Goal: Information Seeking & Learning: Learn about a topic

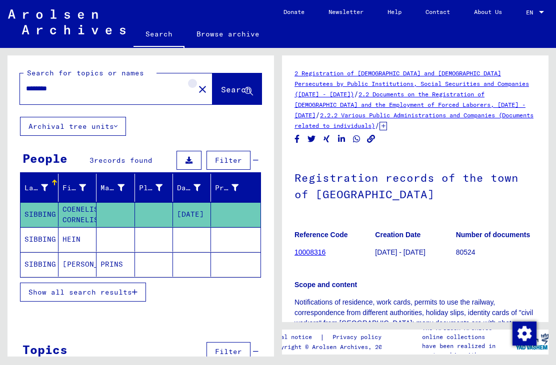
click at [196, 90] on mat-icon "close" at bounding box center [202, 89] width 12 height 12
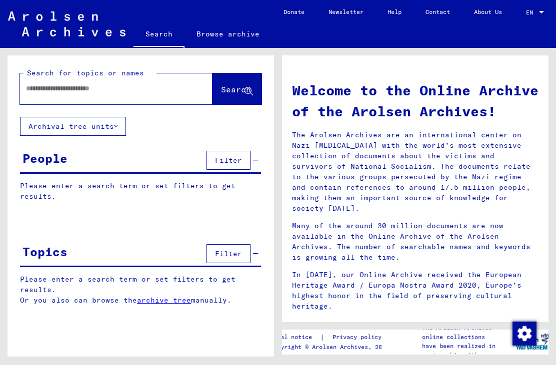
click at [60, 91] on input "text" at bounding box center [104, 88] width 156 height 10
type input "**********"
click at [235, 92] on span "Search" at bounding box center [236, 89] width 30 height 10
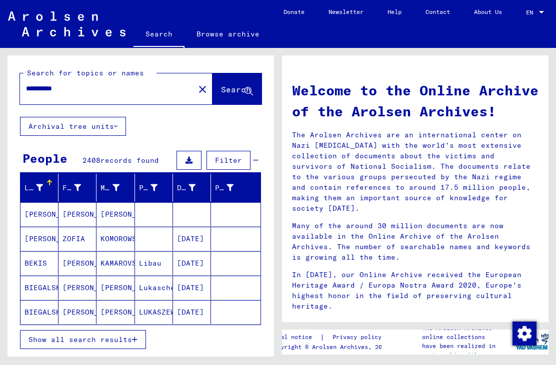
click at [98, 340] on span "Show all search results" at bounding box center [79, 339] width 103 height 9
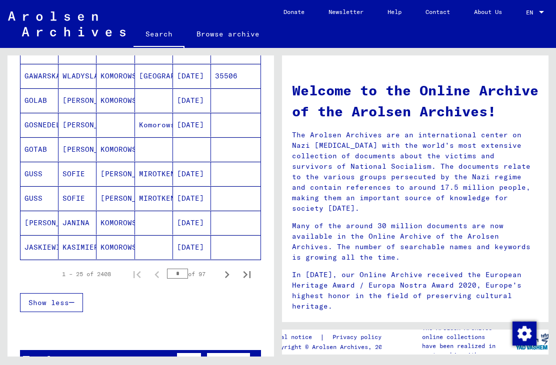
scroll to position [557, 0]
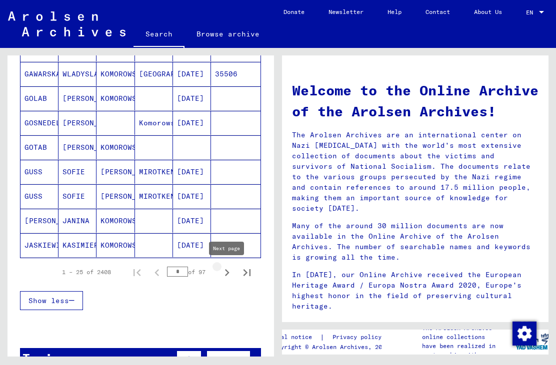
click at [233, 272] on icon "Next page" at bounding box center [227, 273] width 14 height 14
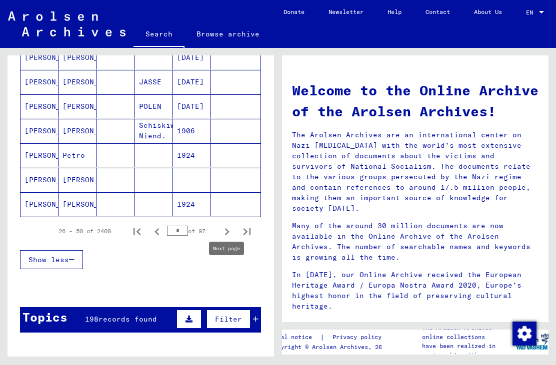
scroll to position [602, 0]
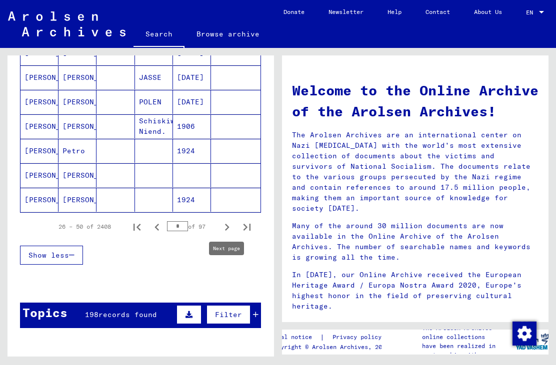
click at [227, 249] on div "Show less" at bounding box center [140, 255] width 241 height 29
click at [232, 227] on icon "Next page" at bounding box center [227, 227] width 14 height 14
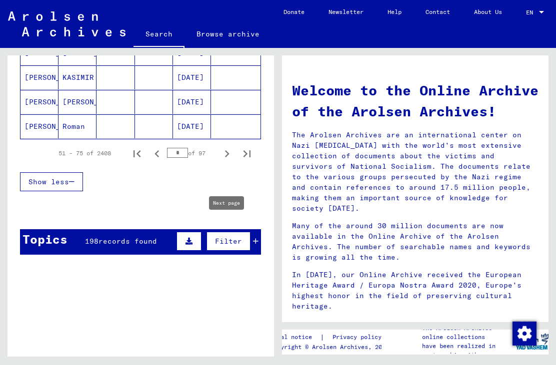
scroll to position [675, 0]
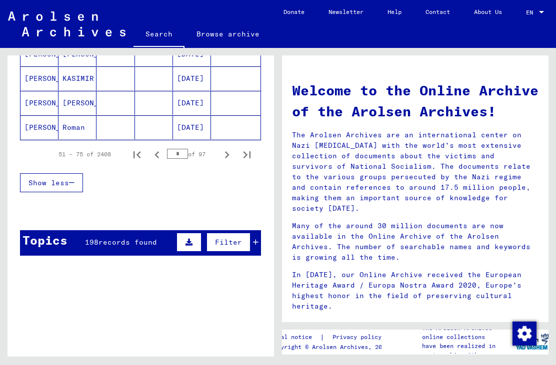
click at [157, 155] on icon "Previous page" at bounding box center [157, 155] width 14 height 14
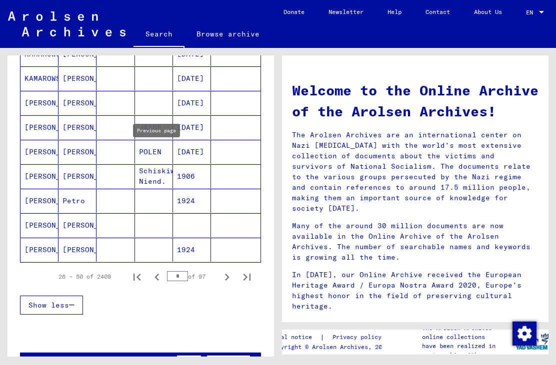
scroll to position [556, 0]
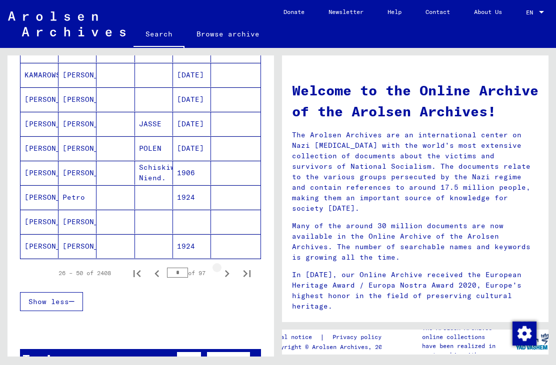
click at [228, 275] on icon "Next page" at bounding box center [227, 274] width 14 height 14
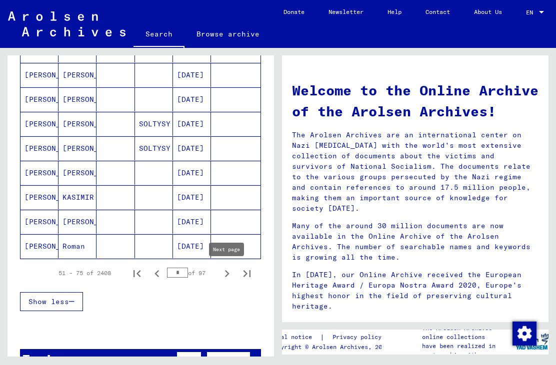
click at [231, 274] on icon "Next page" at bounding box center [227, 274] width 14 height 14
type input "*"
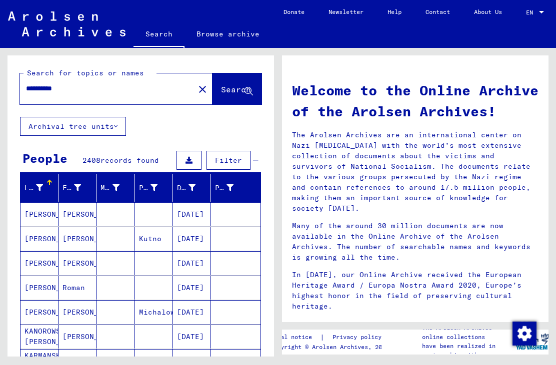
scroll to position [0, 0]
click at [196, 88] on mat-icon "close" at bounding box center [202, 89] width 12 height 12
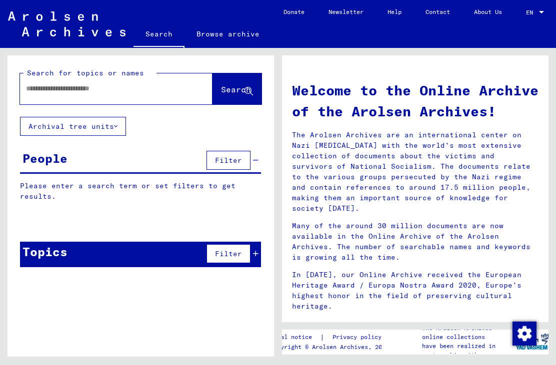
click at [154, 88] on input "text" at bounding box center [104, 88] width 156 height 10
type input "********"
click at [233, 91] on span "Search" at bounding box center [236, 89] width 30 height 10
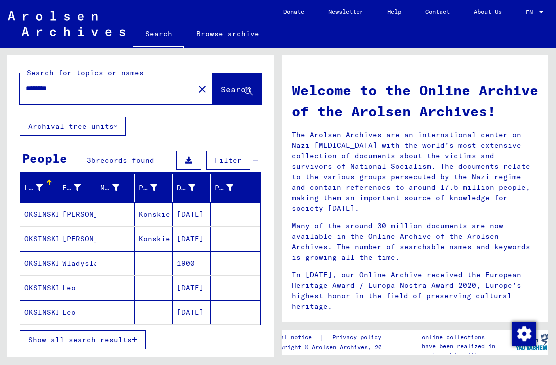
click at [112, 335] on span "Show all search results" at bounding box center [79, 339] width 103 height 9
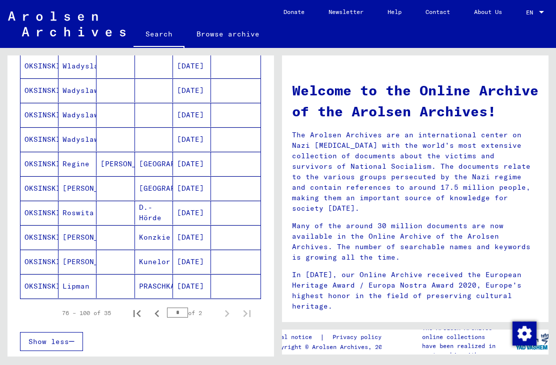
scroll to position [521, 0]
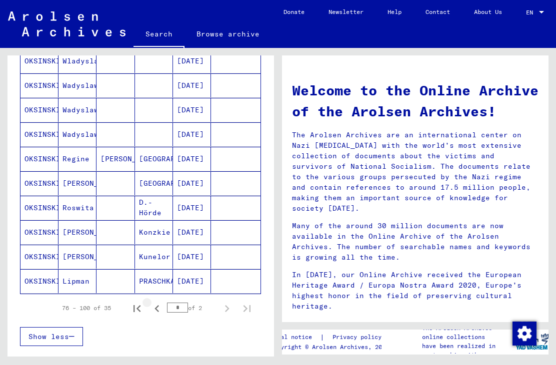
click at [160, 309] on icon "Previous page" at bounding box center [157, 309] width 14 height 14
type input "*"
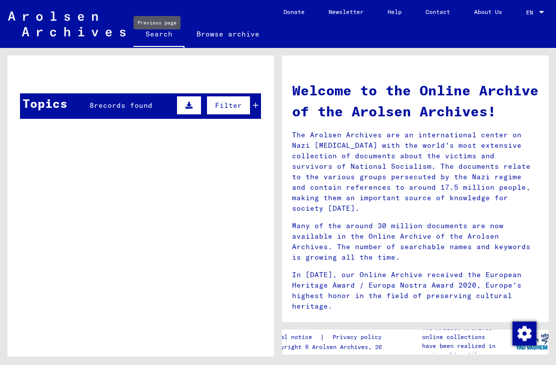
scroll to position [0, 0]
click at [113, 212] on div "Personal file of [PERSON_NAME]" at bounding box center [162, 211] width 127 height 10
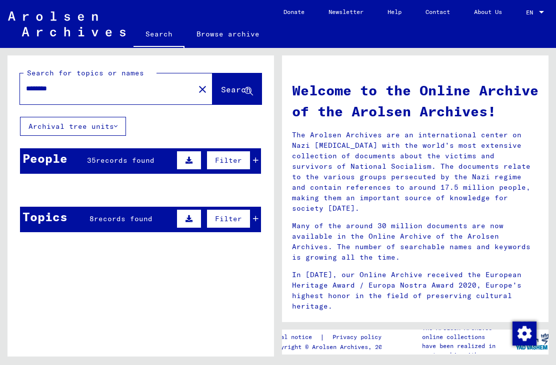
click at [97, 159] on span "records found" at bounding box center [125, 160] width 58 height 9
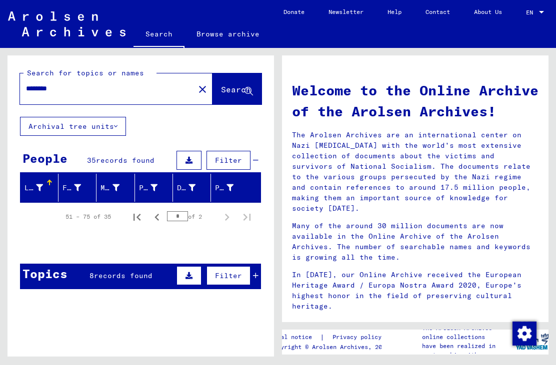
click at [103, 156] on span "records found" at bounding box center [125, 160] width 58 height 9
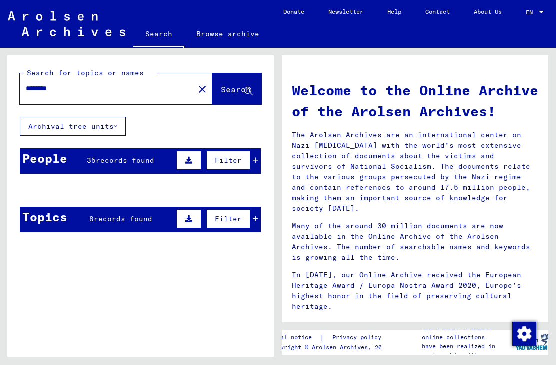
click at [102, 162] on span "records found" at bounding box center [125, 160] width 58 height 9
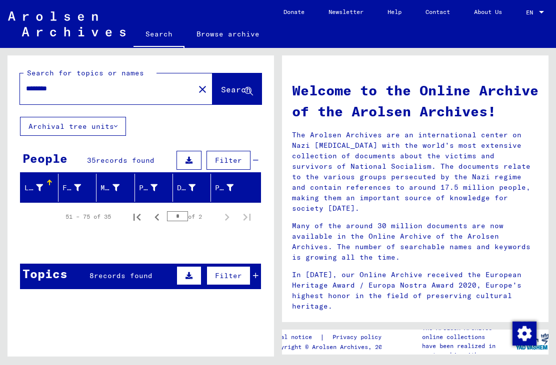
click at [190, 157] on icon at bounding box center [188, 160] width 7 height 7
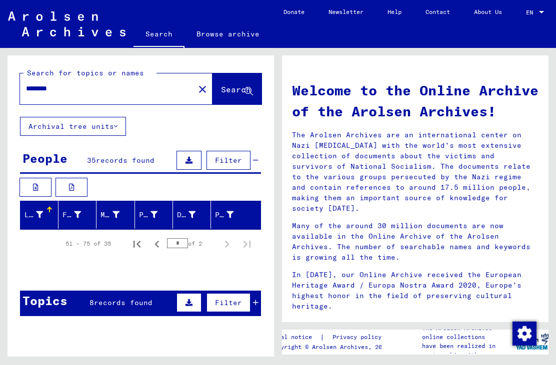
click at [71, 190] on icon at bounding box center [71, 187] width 5 height 7
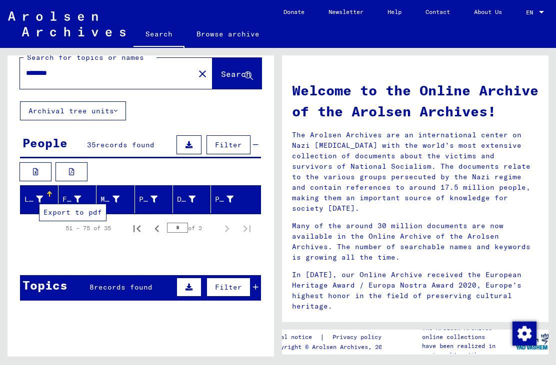
scroll to position [9, 0]
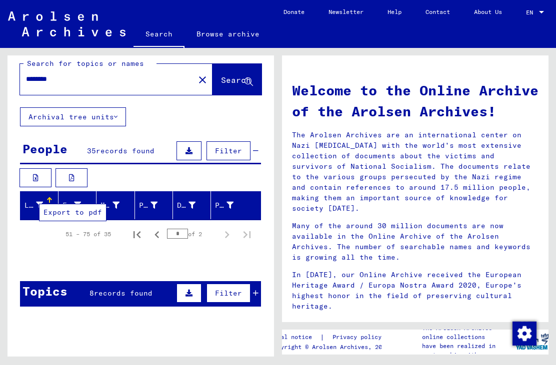
click at [30, 207] on div "Last Name" at bounding box center [33, 205] width 18 height 10
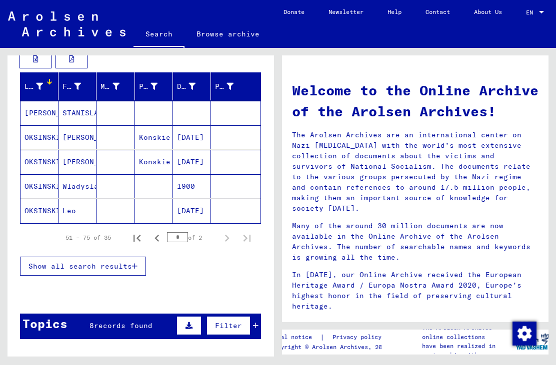
scroll to position [129, 0]
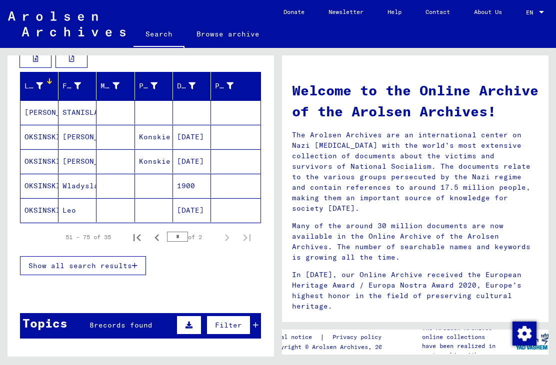
click at [76, 266] on span "Show all search results" at bounding box center [79, 265] width 103 height 9
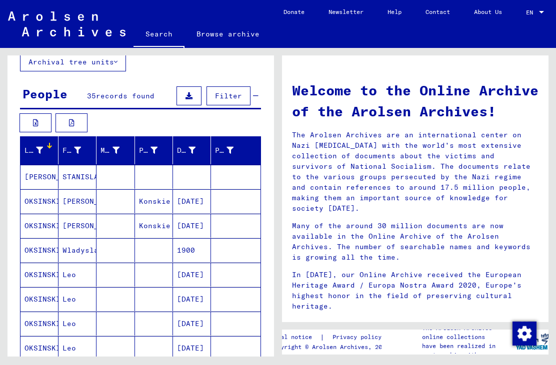
scroll to position [62, 0]
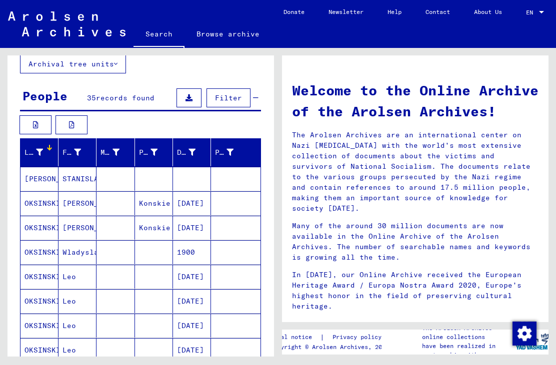
click at [39, 157] on div at bounding box center [39, 152] width 7 height 10
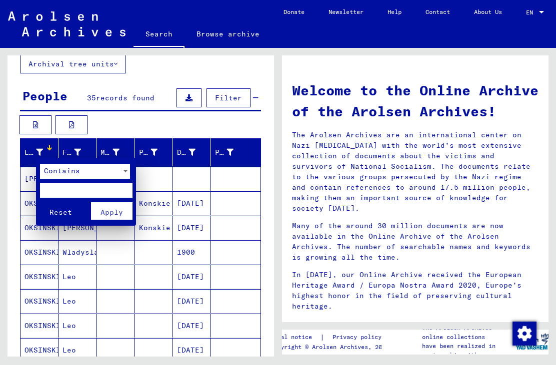
click at [62, 190] on input "text" at bounding box center [86, 190] width 92 height 15
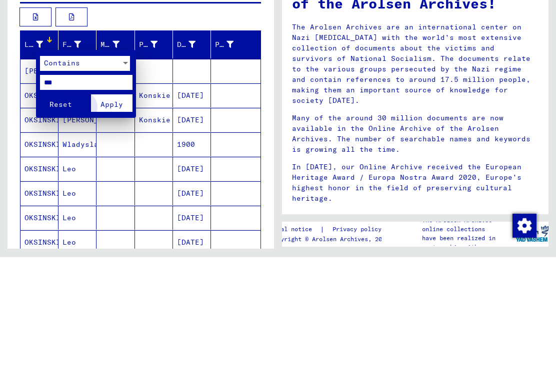
type input "***"
click at [111, 202] on button "Apply" at bounding box center [111, 210] width 41 height 17
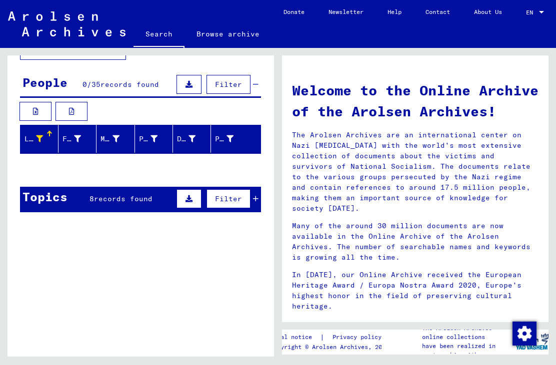
scroll to position [77, 0]
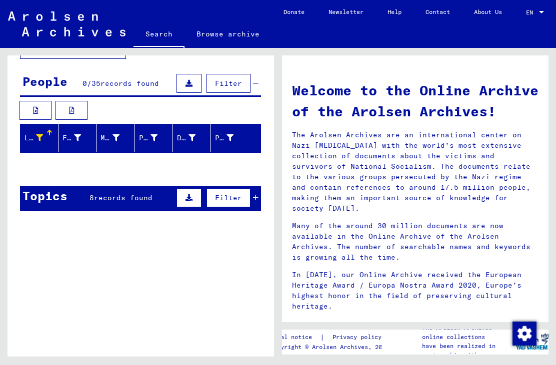
click at [104, 197] on span "records found" at bounding box center [123, 197] width 58 height 9
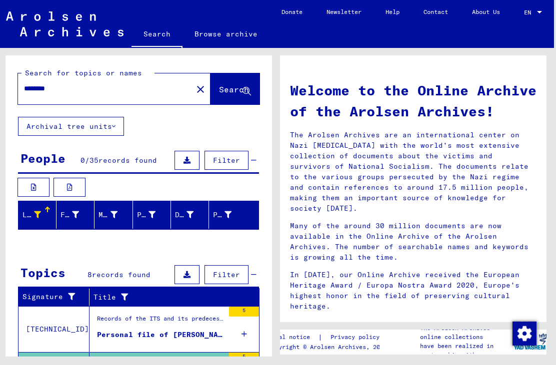
scroll to position [0, 0]
click at [214, 82] on button "Search" at bounding box center [234, 88] width 49 height 31
click at [228, 91] on span "Search" at bounding box center [234, 89] width 30 height 10
click at [219, 92] on span "Search" at bounding box center [234, 89] width 30 height 10
click at [219, 90] on span "Search" at bounding box center [234, 89] width 30 height 10
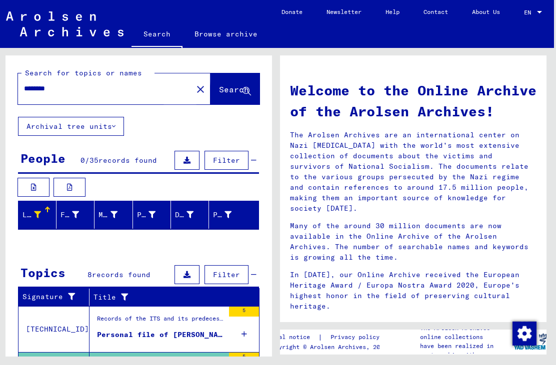
click at [219, 90] on span "Search" at bounding box center [234, 89] width 30 height 10
click at [219, 87] on span "Search" at bounding box center [234, 89] width 30 height 10
click at [74, 214] on icon at bounding box center [75, 214] width 7 height 7
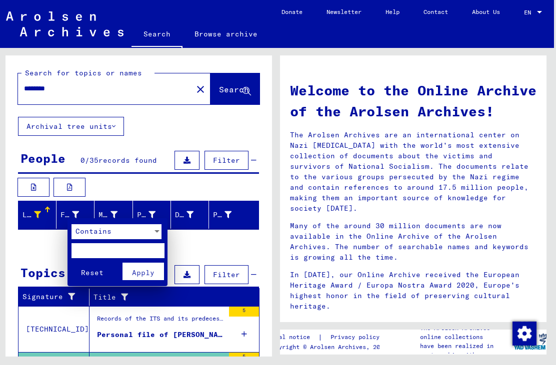
click at [105, 211] on div at bounding box center [278, 182] width 556 height 365
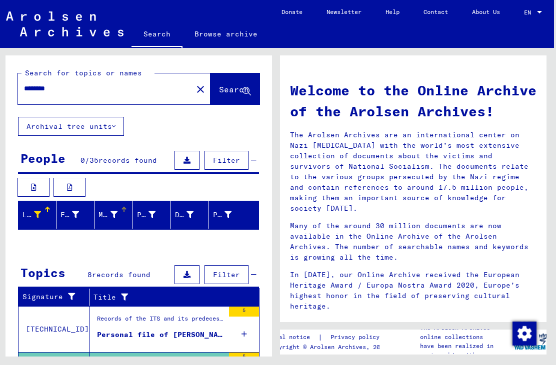
click at [110, 217] on icon at bounding box center [113, 214] width 7 height 7
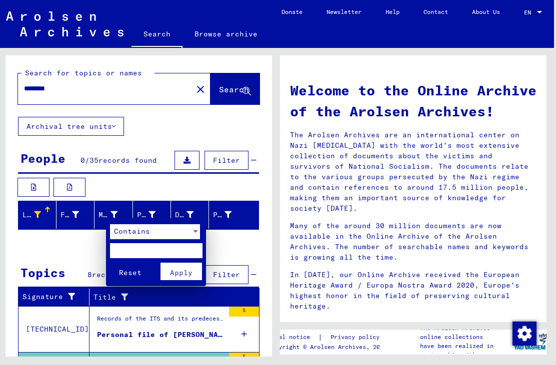
click at [69, 213] on div at bounding box center [278, 182] width 556 height 365
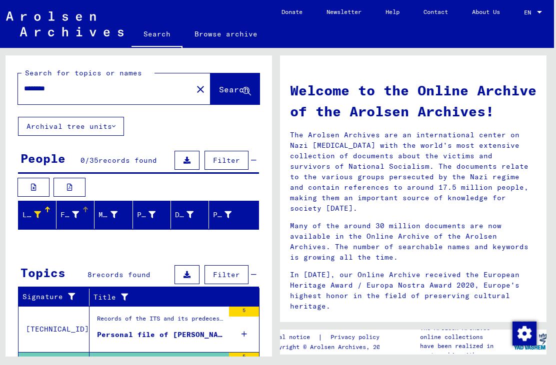
click at [65, 217] on div "First Name" at bounding box center [69, 215] width 18 height 10
click at [72, 219] on div at bounding box center [75, 215] width 7 height 10
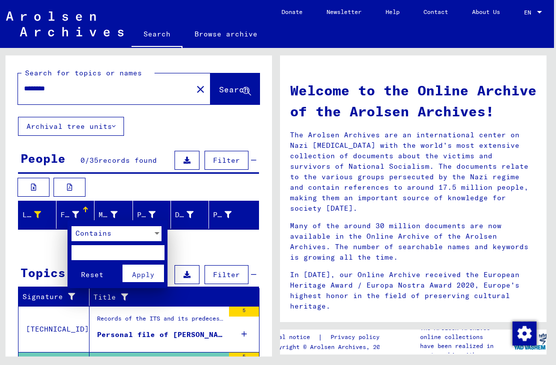
click at [96, 256] on input "text" at bounding box center [117, 252] width 92 height 15
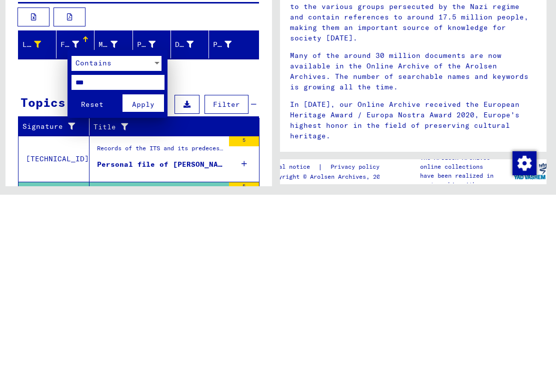
type input "***"
click at [138, 265] on button "Apply" at bounding box center [142, 273] width 41 height 17
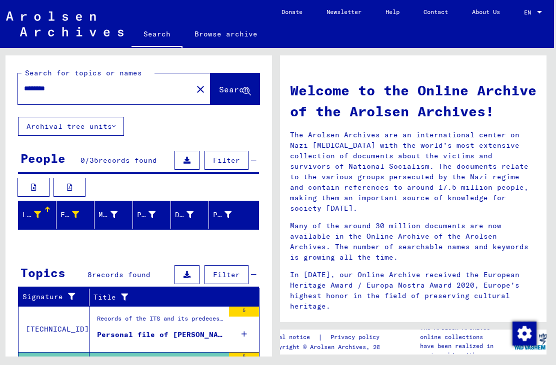
click at [124, 160] on span "records found" at bounding box center [127, 160] width 58 height 9
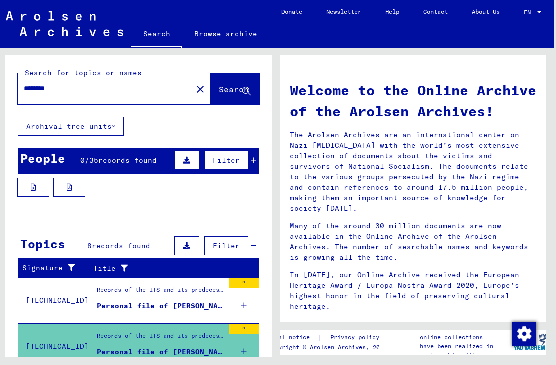
click at [113, 165] on div "0 / 35 records found" at bounding box center [118, 160] width 76 height 10
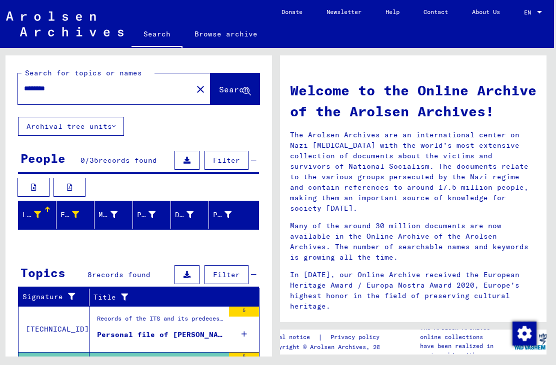
click at [116, 275] on span "records found" at bounding box center [121, 274] width 58 height 9
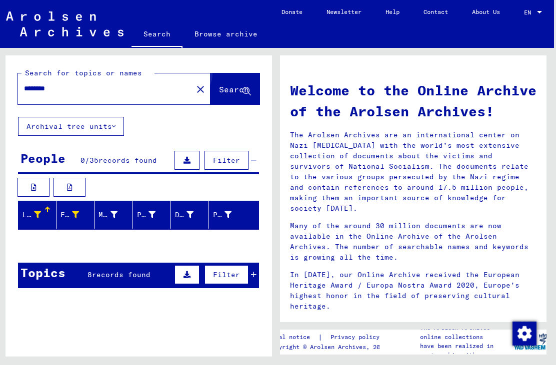
click at [221, 85] on span "Search" at bounding box center [234, 89] width 30 height 10
click at [222, 97] on button "Search" at bounding box center [234, 88] width 49 height 31
click at [219, 91] on span "Search" at bounding box center [234, 89] width 30 height 10
click at [221, 90] on span "Search" at bounding box center [234, 89] width 30 height 10
click at [220, 91] on span "Search" at bounding box center [234, 89] width 30 height 10
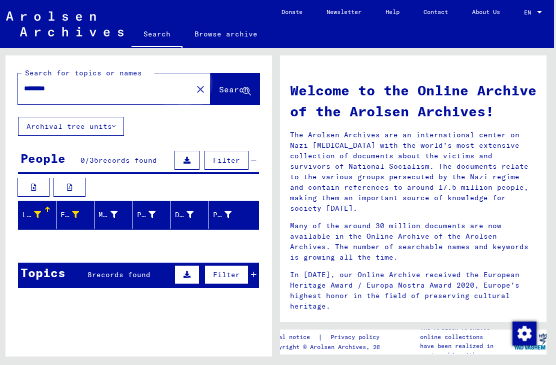
click at [219, 95] on span "Search" at bounding box center [235, 90] width 32 height 10
click at [62, 94] on input "********" at bounding box center [102, 88] width 156 height 10
click at [194, 88] on mat-icon "close" at bounding box center [200, 89] width 12 height 12
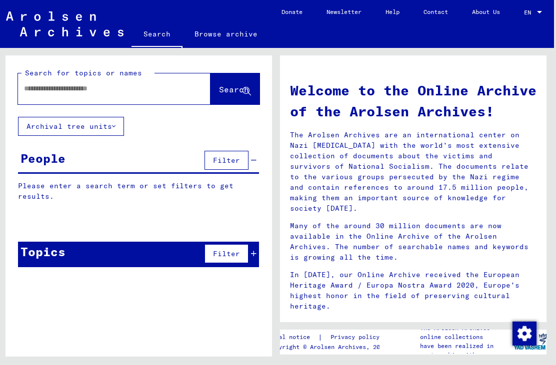
click at [66, 86] on input "text" at bounding box center [102, 88] width 156 height 10
type input "********"
click at [222, 88] on span "Search" at bounding box center [234, 89] width 30 height 10
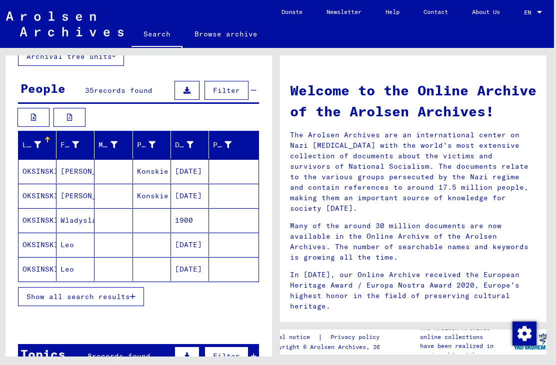
scroll to position [70, 0]
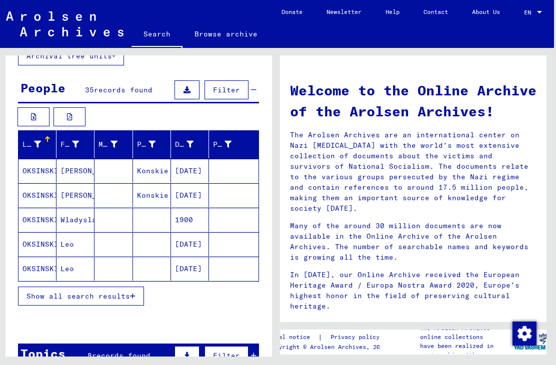
click at [40, 298] on span "Show all search results" at bounding box center [77, 296] width 103 height 9
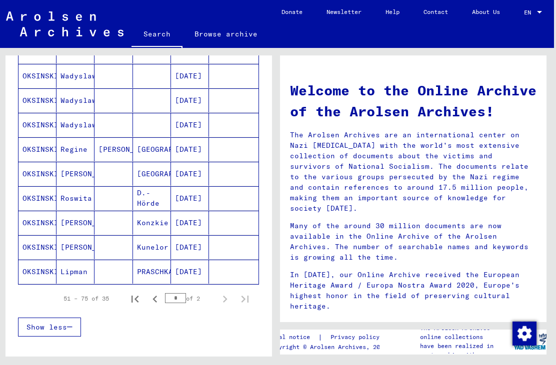
scroll to position [558, 0]
click at [131, 302] on icon "First page" at bounding box center [135, 299] width 14 height 14
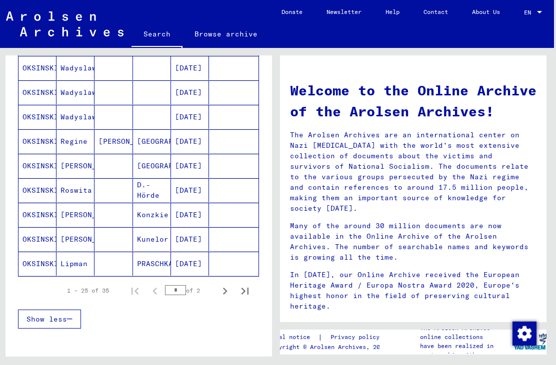
scroll to position [577, 0]
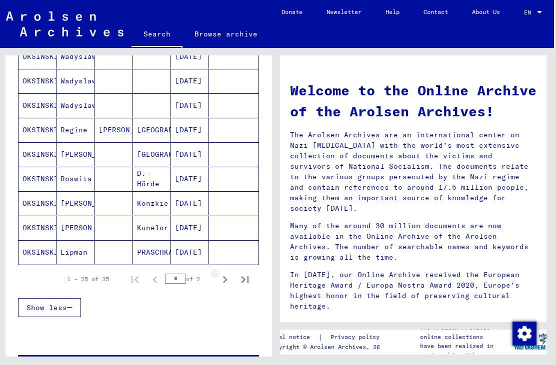
click at [224, 278] on icon "Next page" at bounding box center [225, 280] width 14 height 14
type input "*"
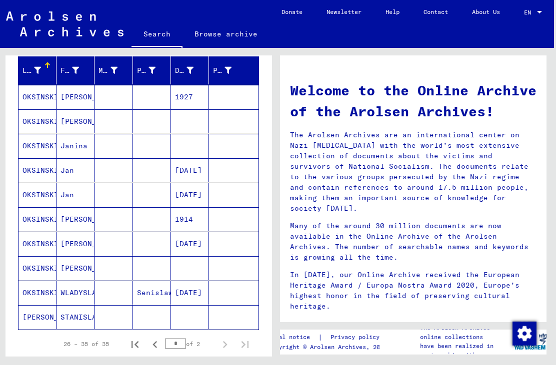
scroll to position [142, 0]
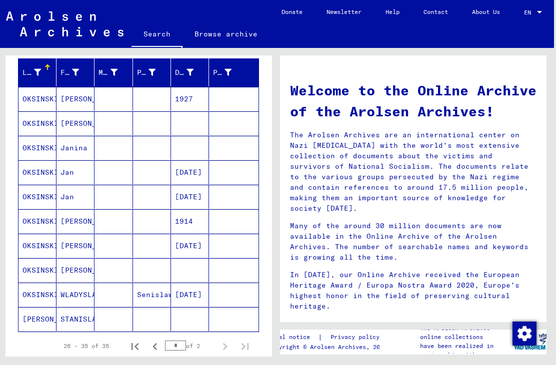
click at [189, 160] on mat-cell "[DATE]" at bounding box center [190, 172] width 38 height 24
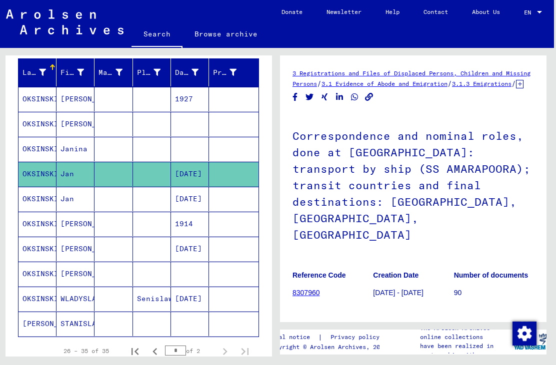
scroll to position [23, 6]
click at [181, 187] on mat-cell "[DATE]" at bounding box center [190, 199] width 38 height 24
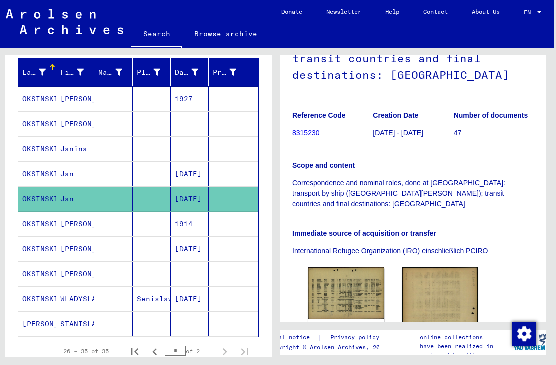
scroll to position [142, 0]
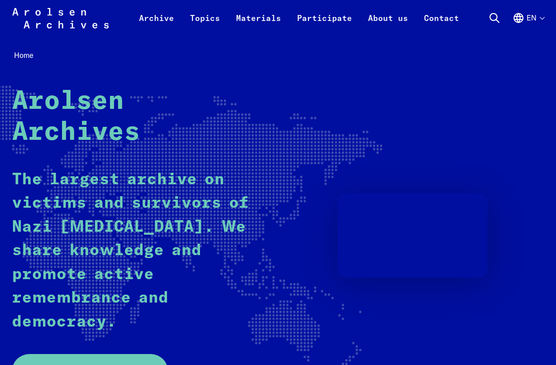
scroll to position [281, 0]
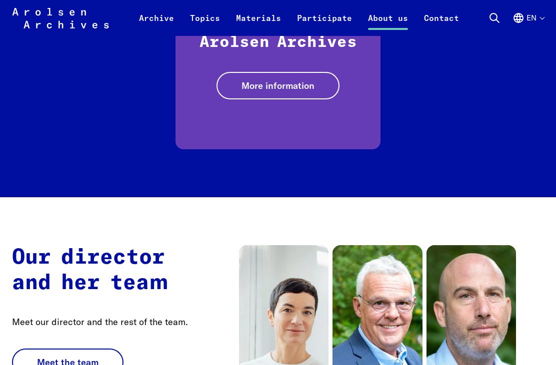
scroll to position [1832, 0]
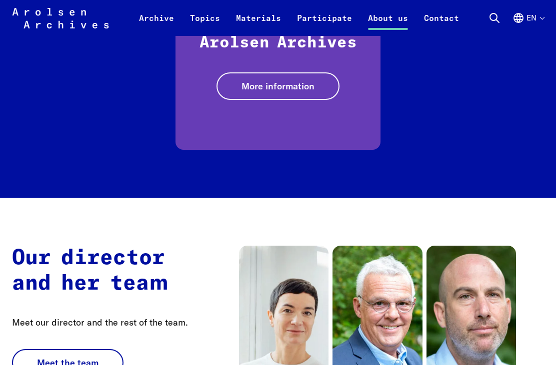
click at [323, 20] on link "Participate" at bounding box center [324, 24] width 71 height 24
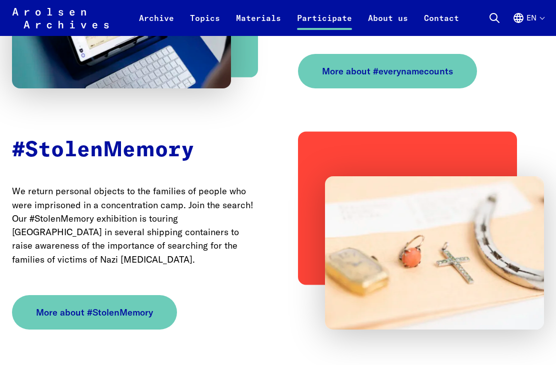
scroll to position [666, 0]
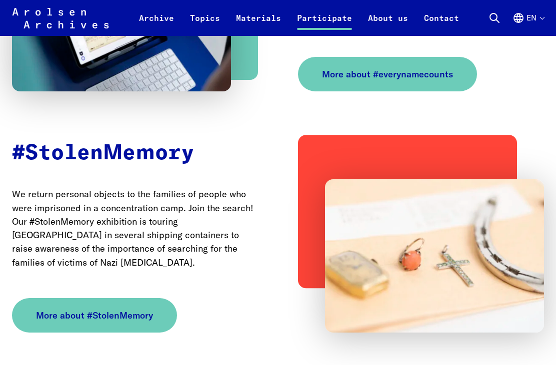
click at [445, 16] on link "Contact" at bounding box center [441, 24] width 51 height 24
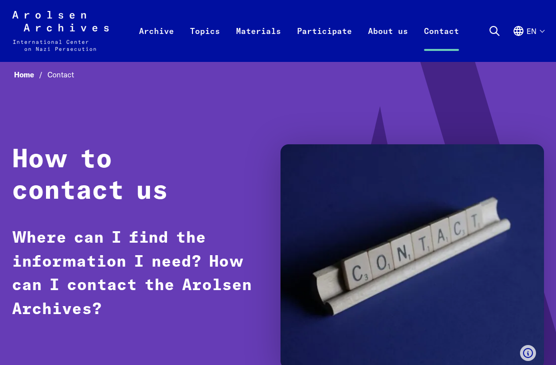
click at [21, 221] on div "How to contact us Where can I find the information I need? How can I contact th…" at bounding box center [278, 256] width 532 height 225
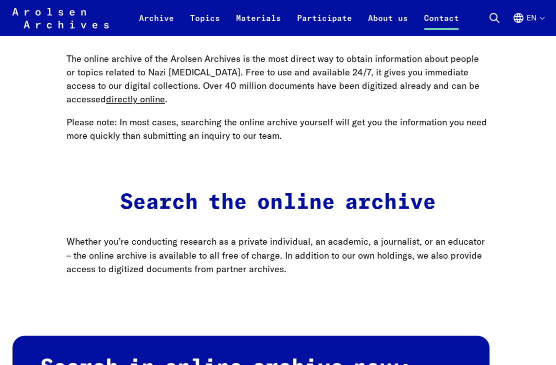
scroll to position [594, 0]
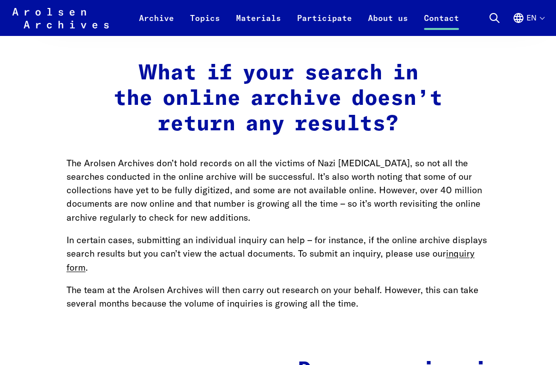
scroll to position [1048, 0]
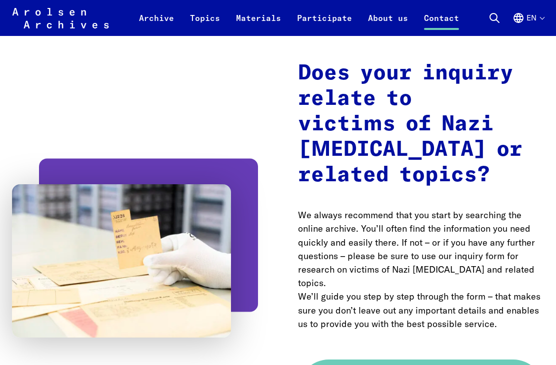
scroll to position [1342, 0]
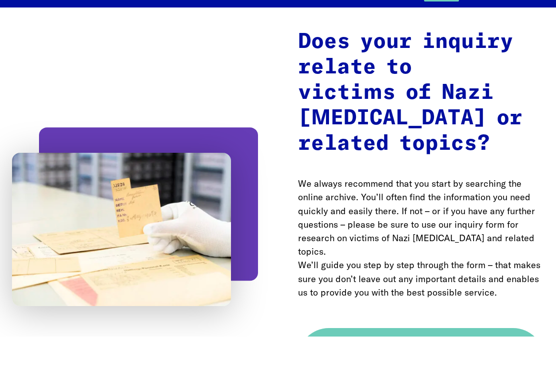
scroll to position [1374, 0]
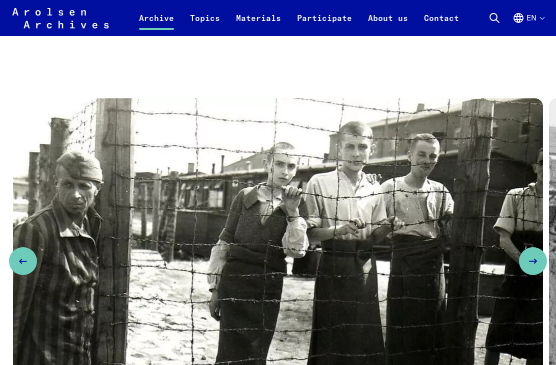
scroll to position [703, 0]
click at [532, 258] on icon "Next slide" at bounding box center [533, 262] width 12 height 12
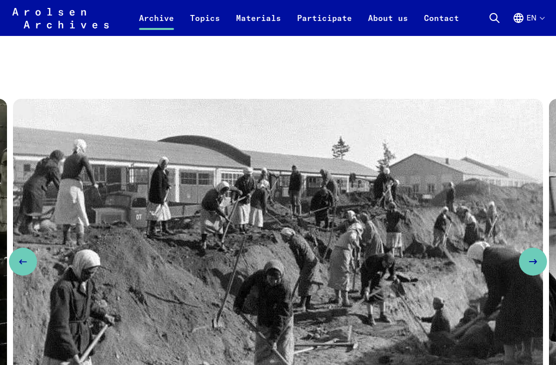
click at [534, 258] on icon "Next slide" at bounding box center [533, 262] width 12 height 12
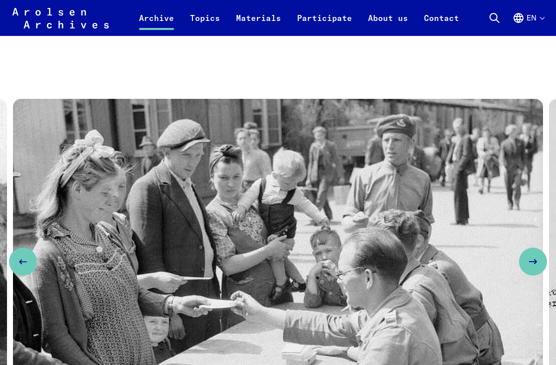
click at [538, 258] on icon "Next slide" at bounding box center [533, 262] width 12 height 12
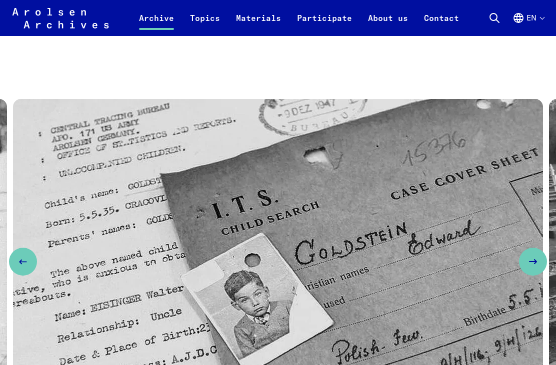
click at [536, 256] on icon "Next slide" at bounding box center [533, 262] width 12 height 12
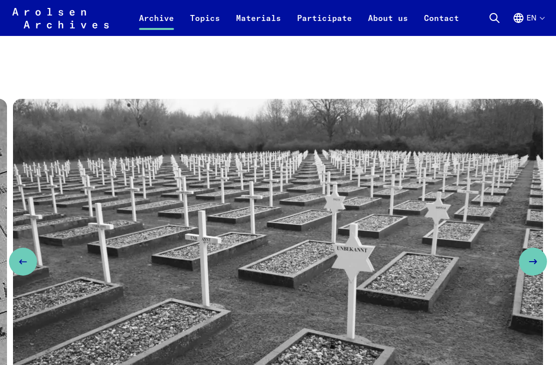
click at [537, 256] on icon "Next slide" at bounding box center [533, 262] width 12 height 12
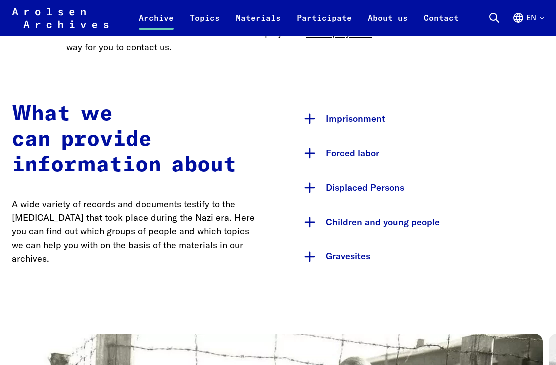
scroll to position [469, 0]
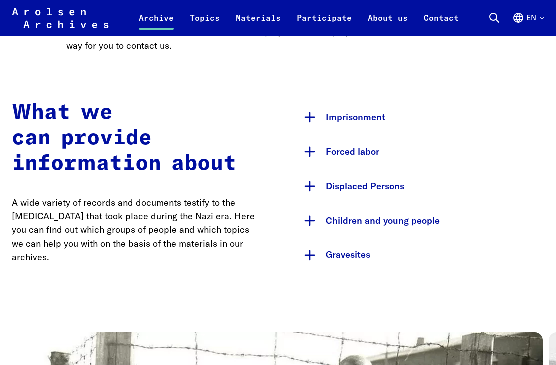
click at [327, 119] on button "Imprisonment" at bounding box center [421, 118] width 246 height 34
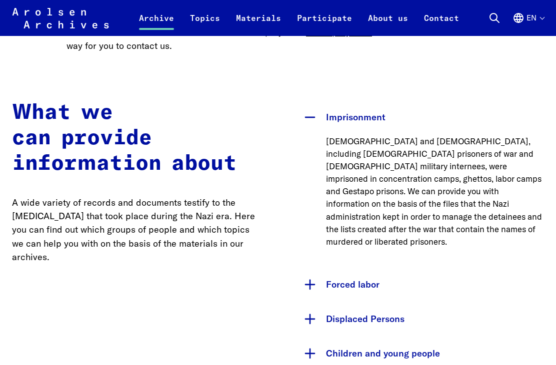
click at [339, 116] on button "Imprisonment" at bounding box center [421, 117] width 246 height 34
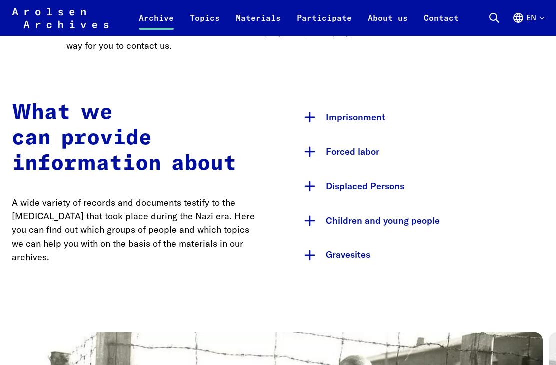
click at [338, 155] on button "Forced labor" at bounding box center [421, 152] width 246 height 34
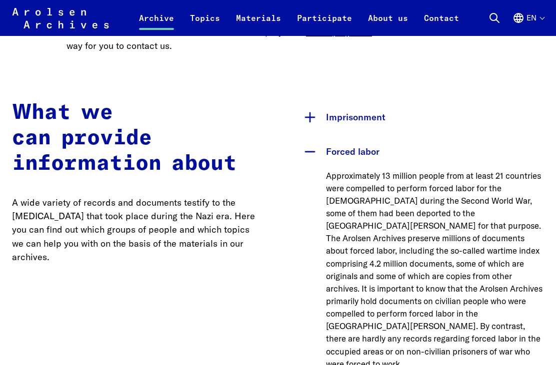
click at [342, 150] on button "Forced labor" at bounding box center [421, 152] width 246 height 34
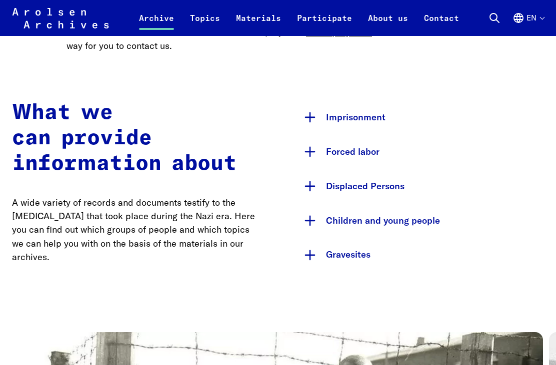
click at [341, 183] on button "Displaced Persons" at bounding box center [421, 186] width 246 height 34
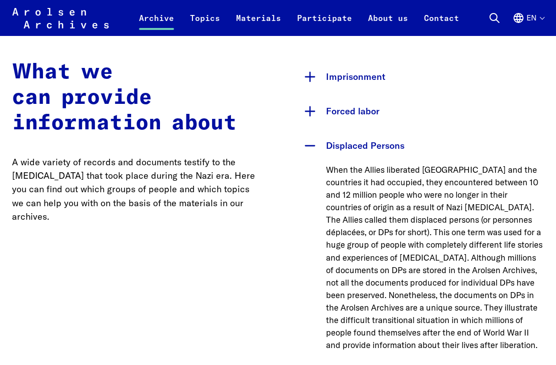
scroll to position [510, 0]
click at [343, 146] on button "Displaced Persons" at bounding box center [421, 146] width 246 height 34
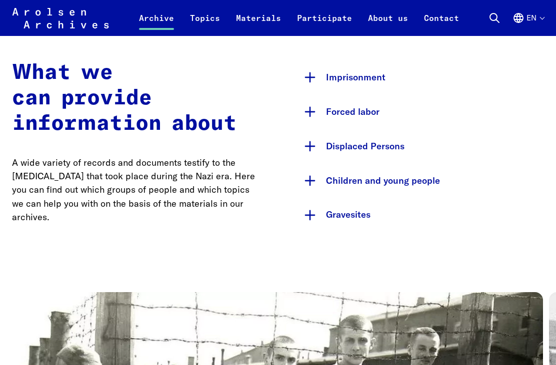
click at [342, 181] on button "Children and young people" at bounding box center [421, 181] width 246 height 34
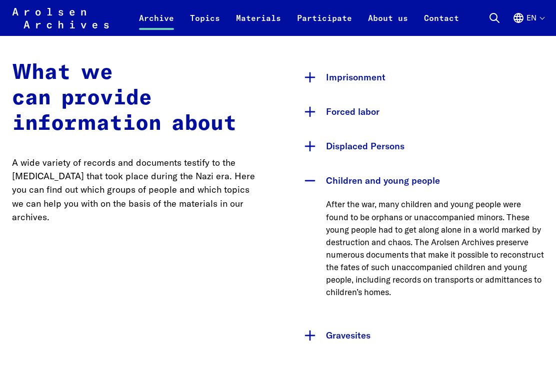
click at [340, 178] on button "Children and young people" at bounding box center [421, 181] width 246 height 34
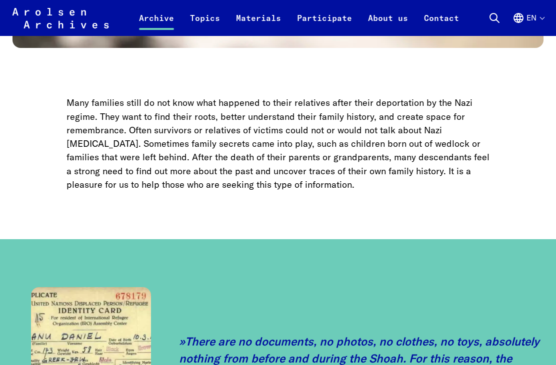
scroll to position [2222, 0]
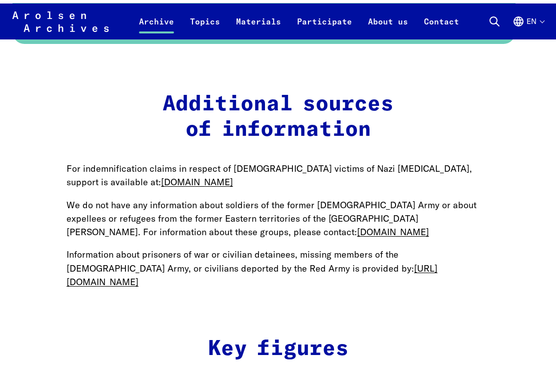
scroll to position [1275, 0]
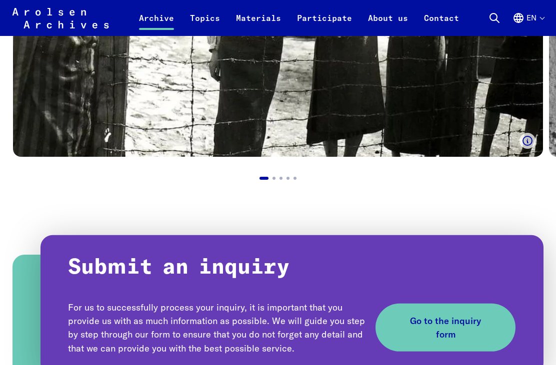
click at [435, 319] on span "Go to the inquiry form" at bounding box center [445, 327] width 92 height 27
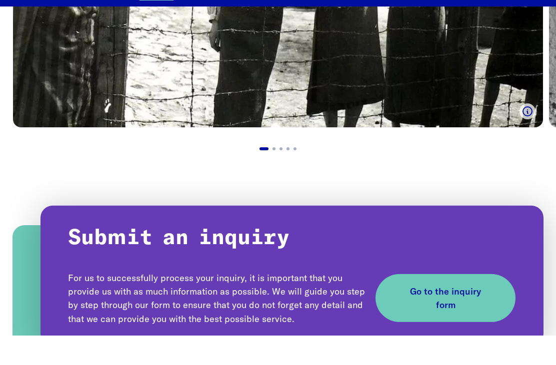
scroll to position [956, 0]
